Goal: Task Accomplishment & Management: Manage account settings

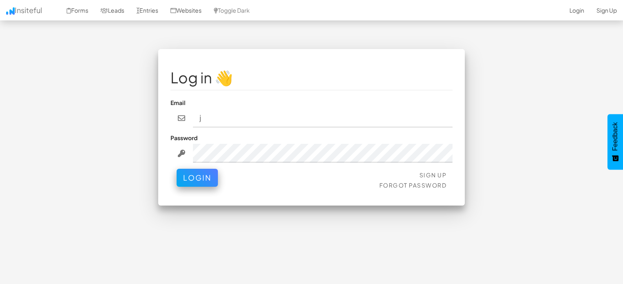
type input "[PERSON_NAME][EMAIL_ADDRESS][PERSON_NAME][DOMAIN_NAME]"
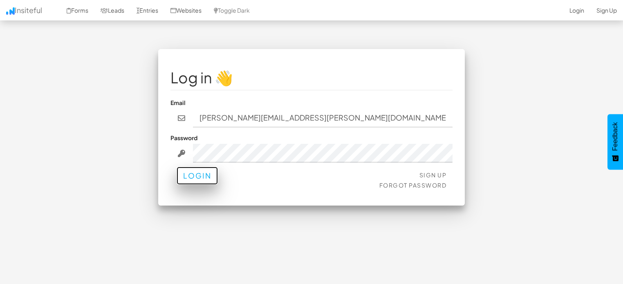
click at [205, 181] on button "Login" at bounding box center [197, 176] width 41 height 18
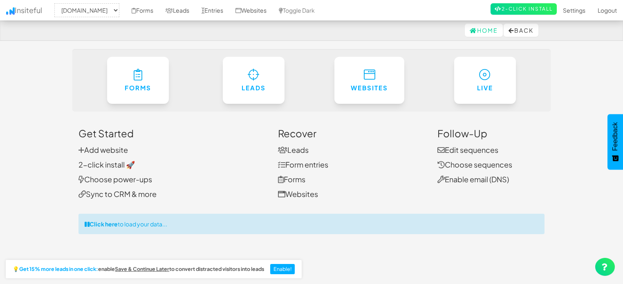
select select "1363"
click at [586, 11] on link "Settings" at bounding box center [574, 10] width 35 height 20
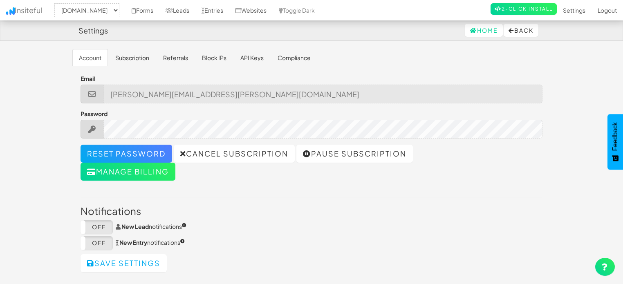
select select "1363"
click at [155, 58] on link "Subscription" at bounding box center [132, 57] width 47 height 17
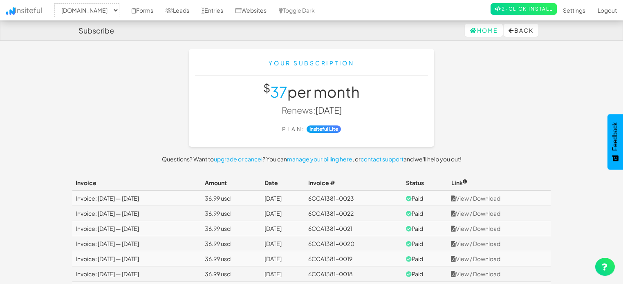
select select "1363"
click at [490, 197] on link "View / Download" at bounding box center [476, 198] width 49 height 7
